Goal: Information Seeking & Learning: Check status

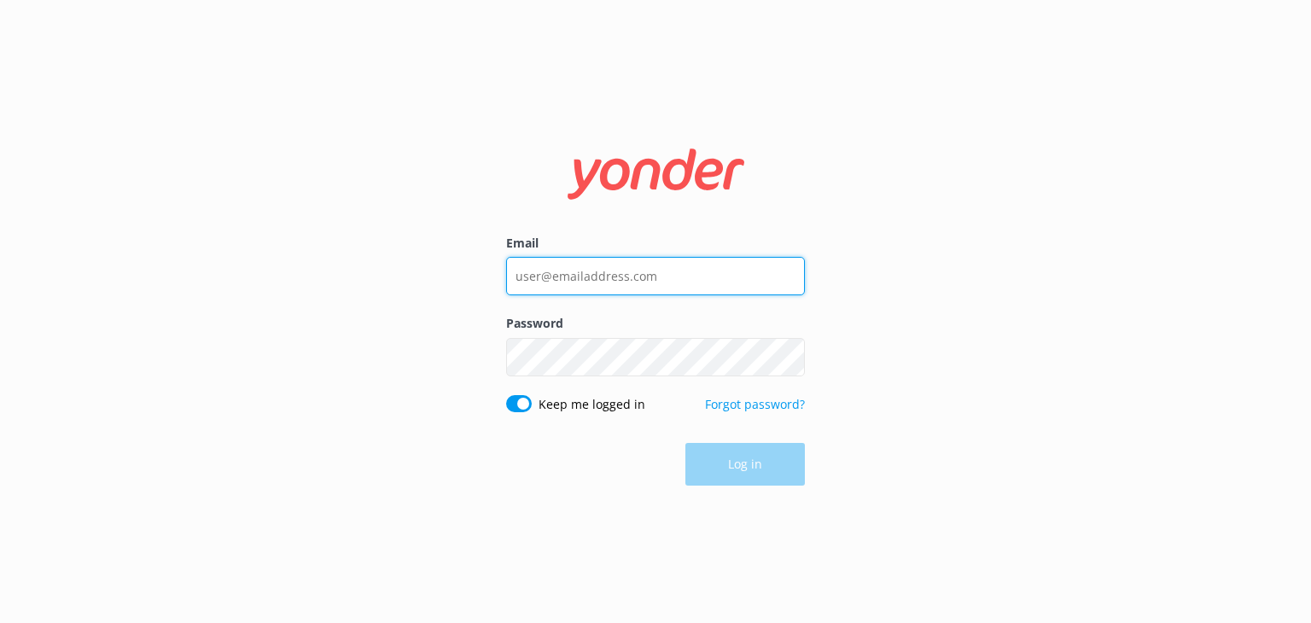
type input "[EMAIL_ADDRESS][DOMAIN_NAME]"
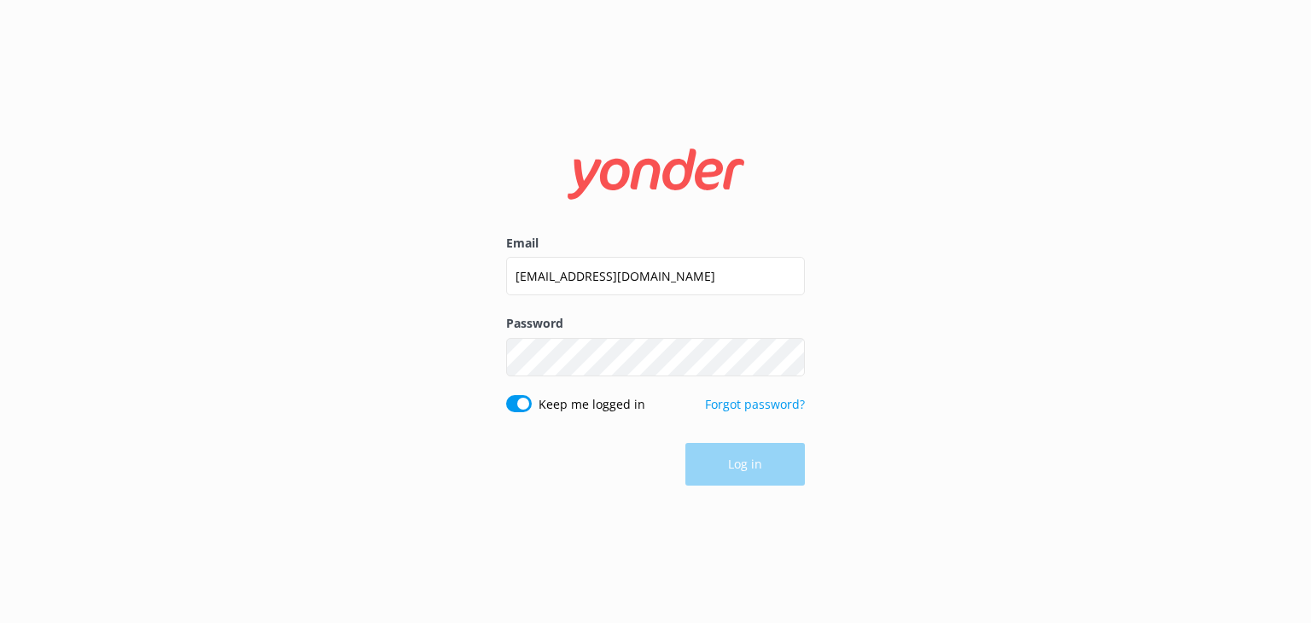
click at [758, 457] on div "Log in" at bounding box center [655, 464] width 299 height 43
click at [750, 466] on button "Log in" at bounding box center [744, 465] width 119 height 43
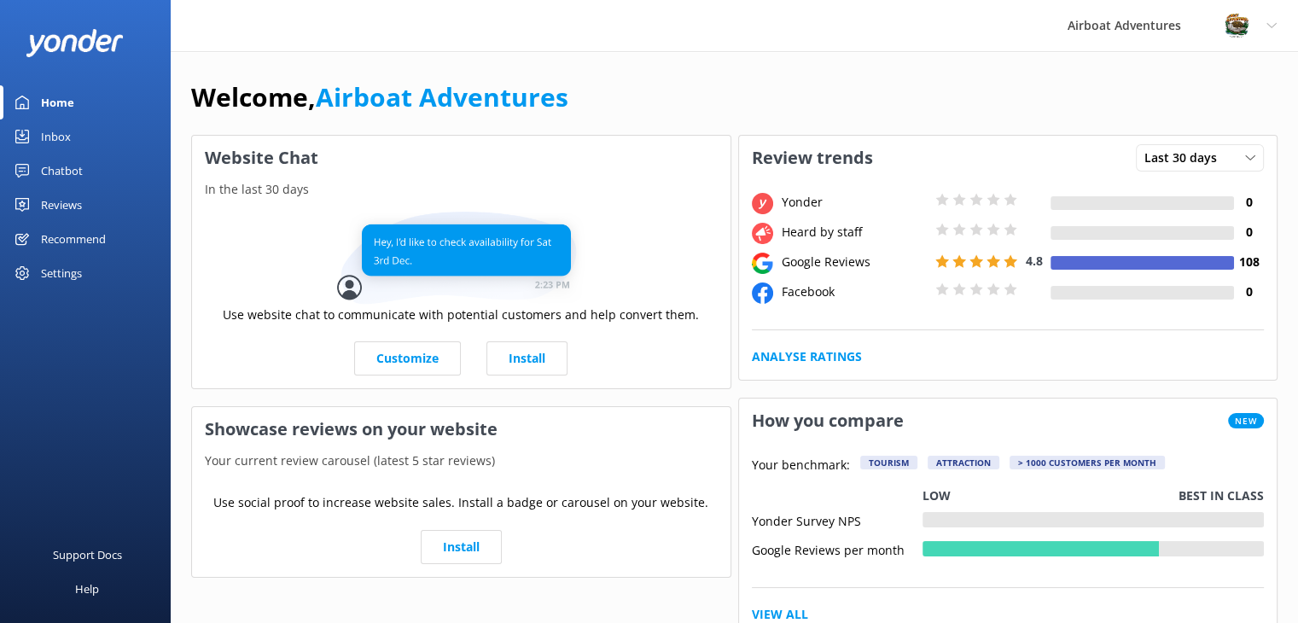
click at [79, 195] on div "Reviews" at bounding box center [61, 205] width 41 height 34
